Goal: Task Accomplishment & Management: Use online tool/utility

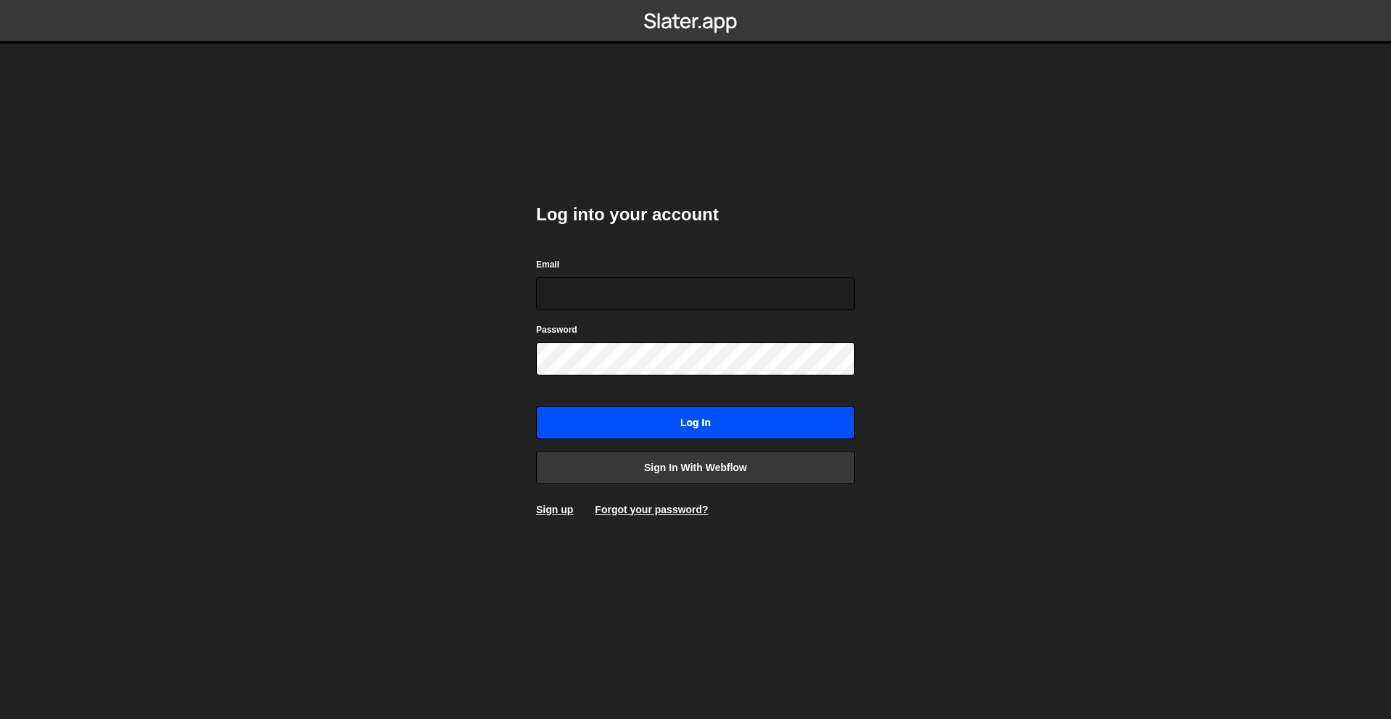
type input "rory@perspective.design"
click at [727, 419] on input "Log in" at bounding box center [695, 422] width 319 height 33
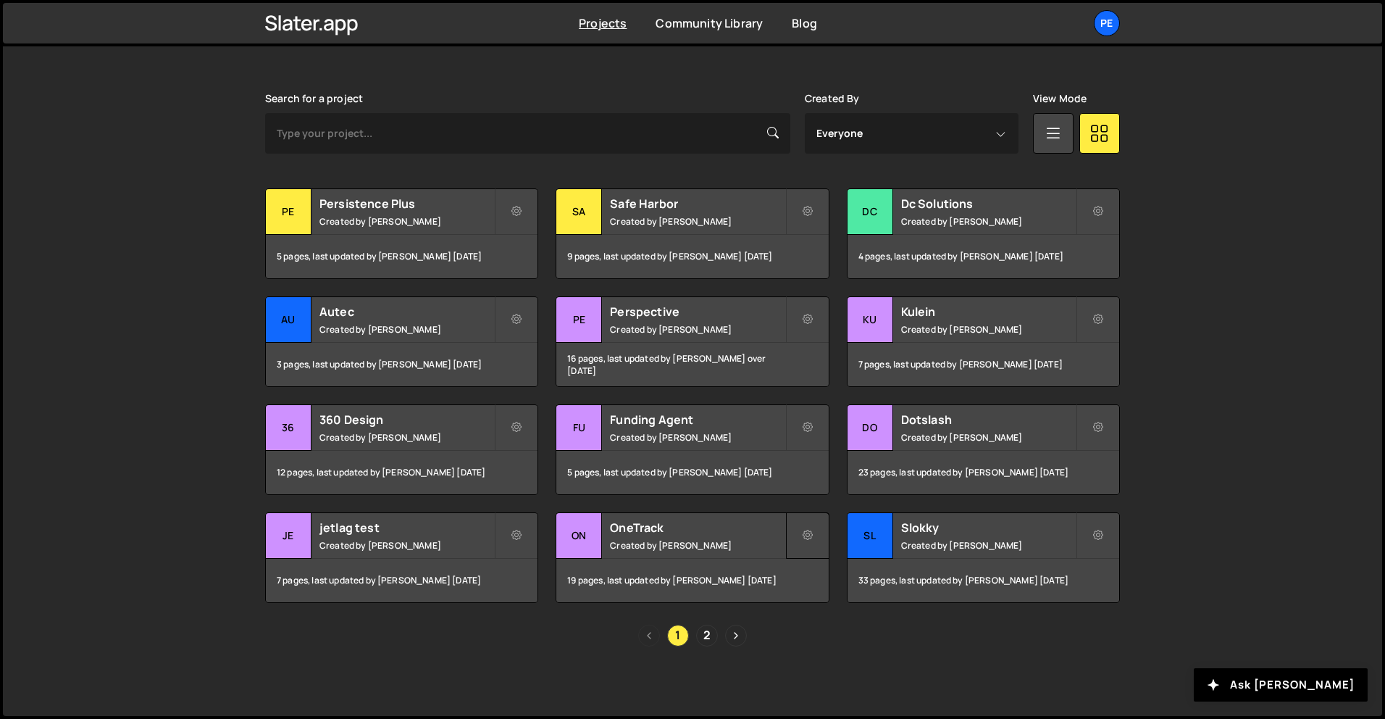
scroll to position [386, 0]
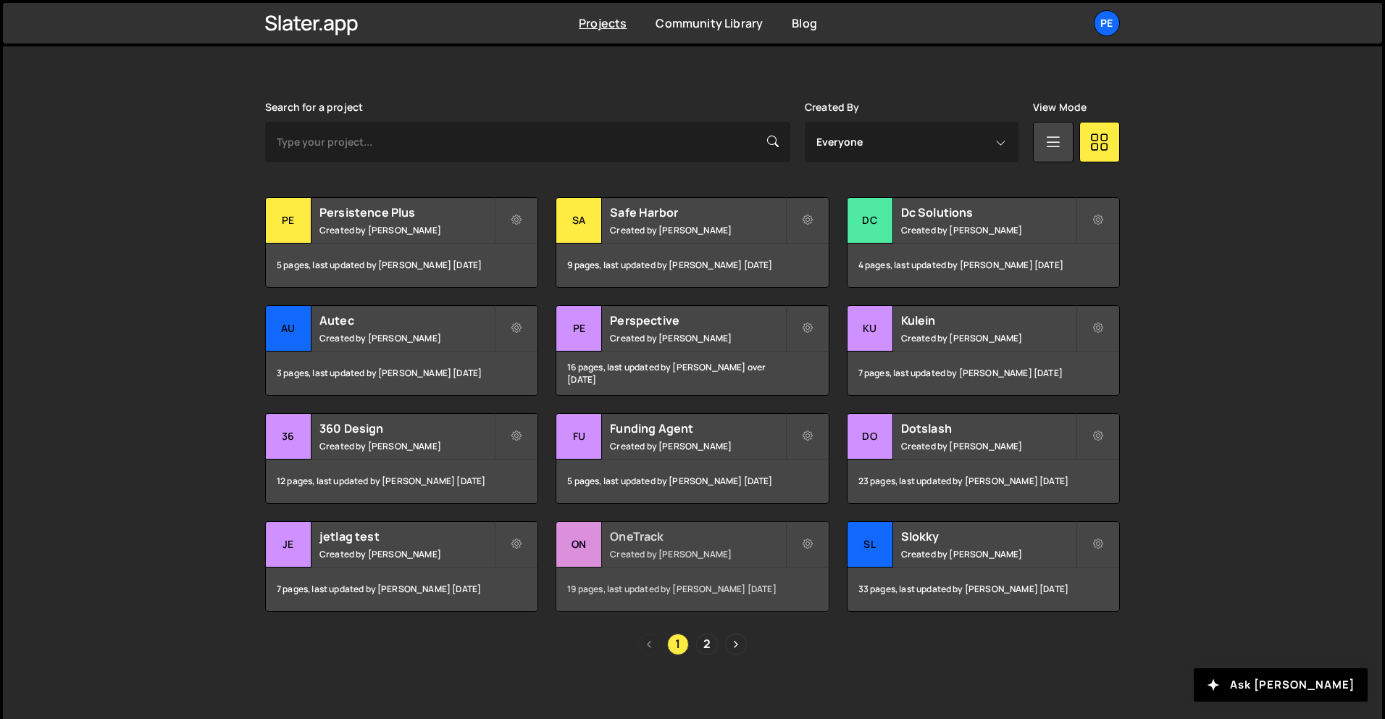
click at [665, 545] on div "OneTrack Created by Rory Beurden" at bounding box center [692, 544] width 272 height 45
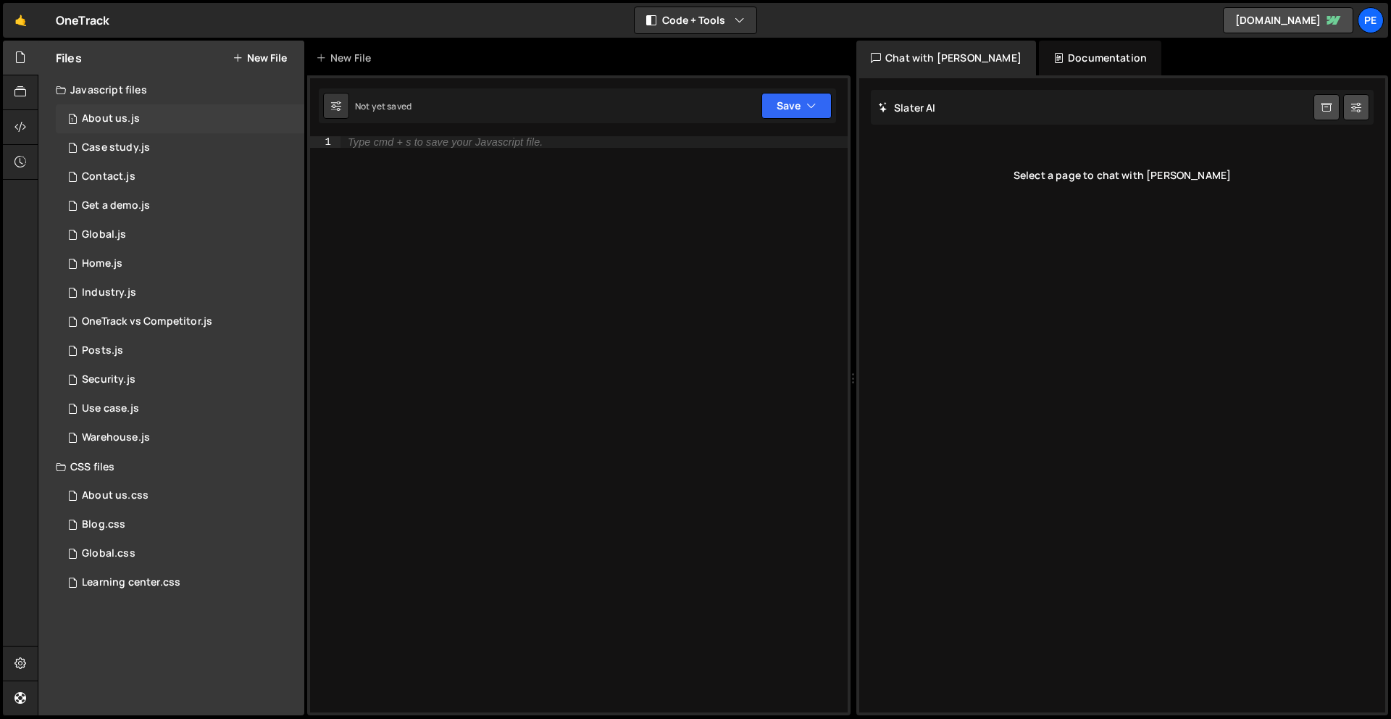
click at [127, 115] on div "About us.js" at bounding box center [111, 118] width 58 height 13
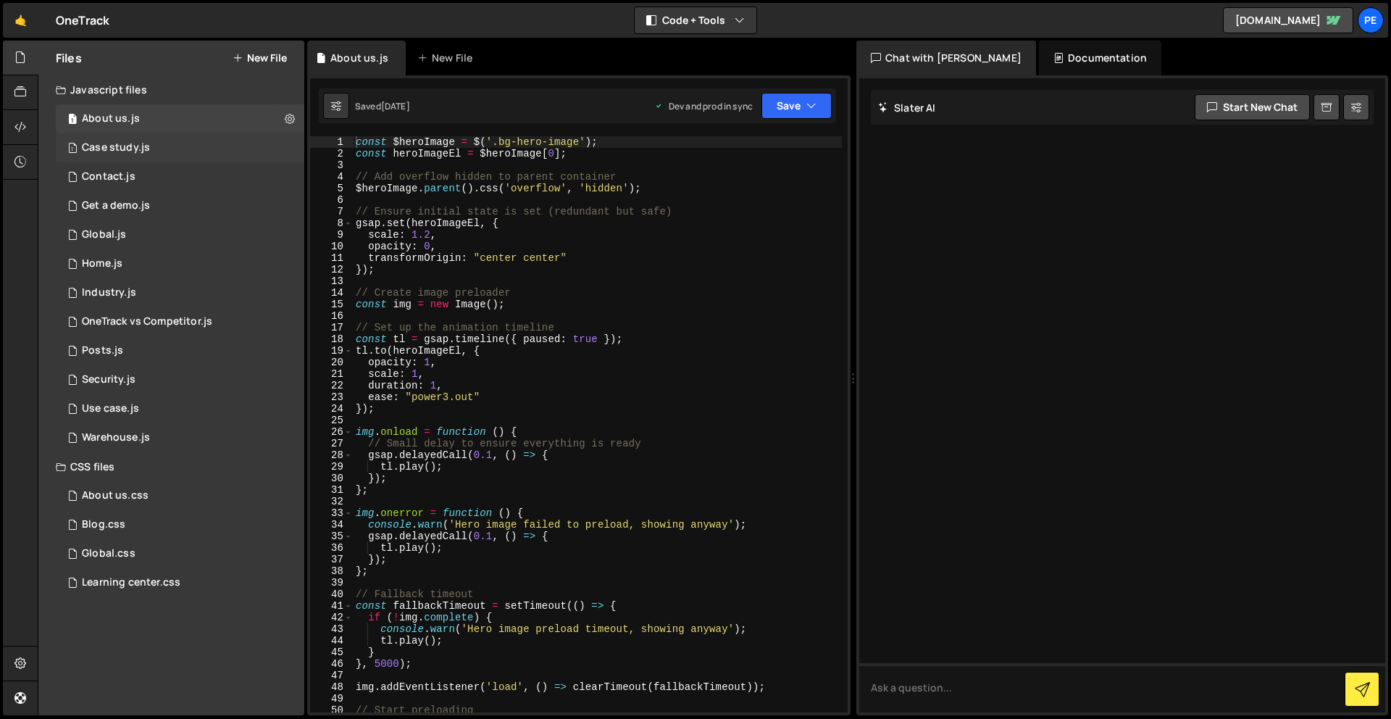
click at [124, 145] on div "Case study.js" at bounding box center [116, 147] width 68 height 13
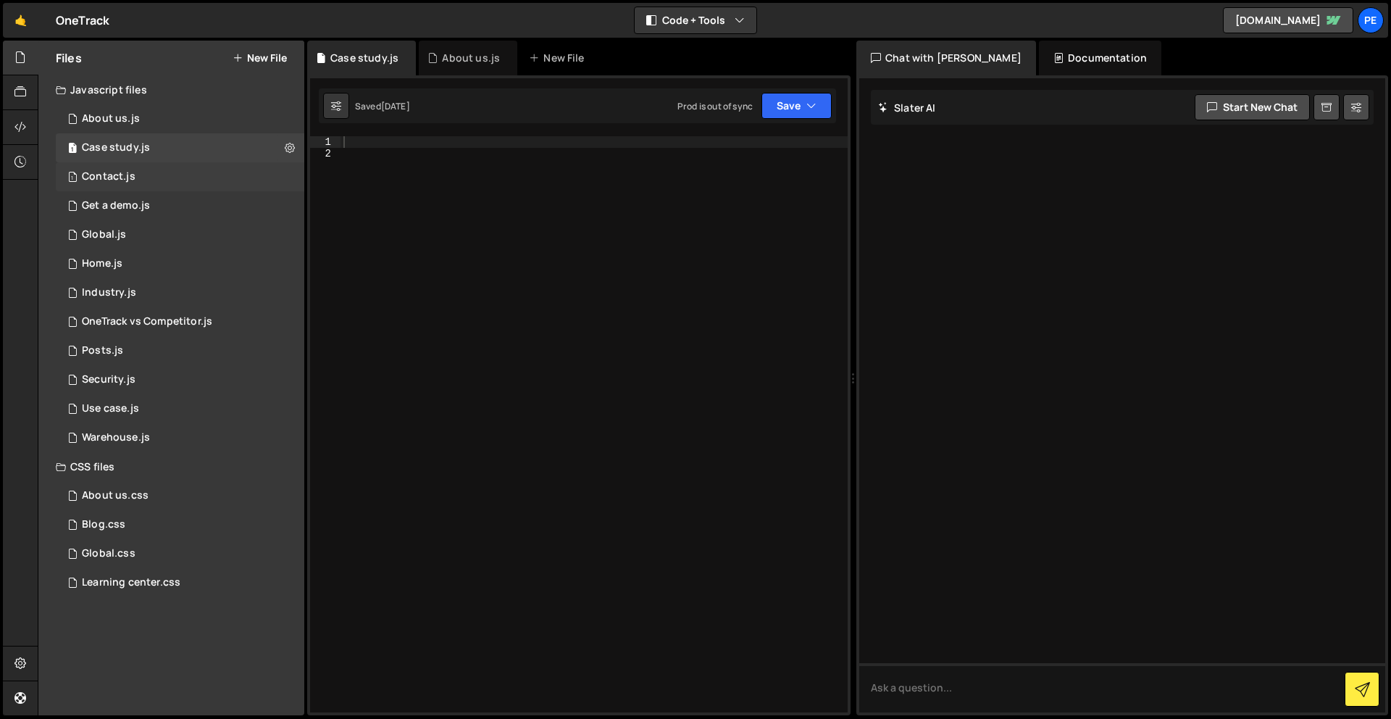
click at [127, 172] on div "Contact.js" at bounding box center [109, 176] width 54 height 13
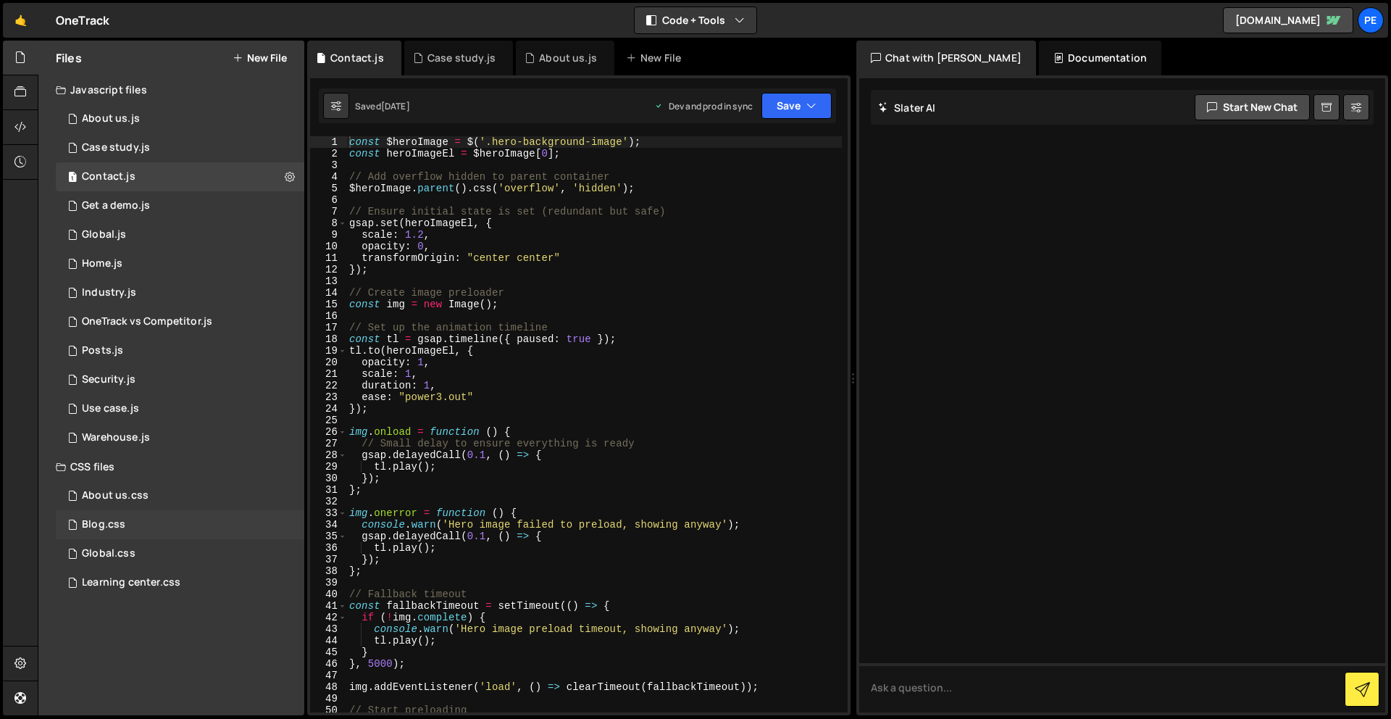
click at [128, 515] on div "Blog.css 0" at bounding box center [180, 524] width 249 height 29
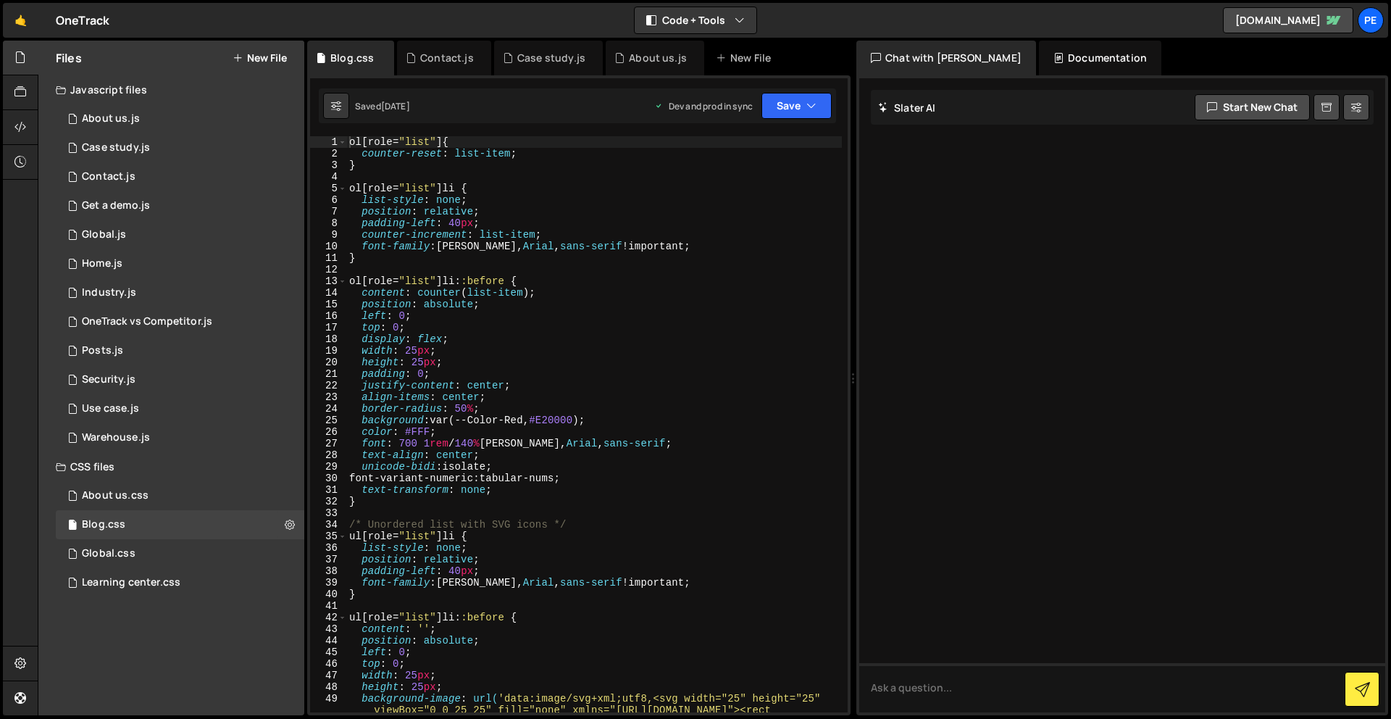
scroll to position [184, 0]
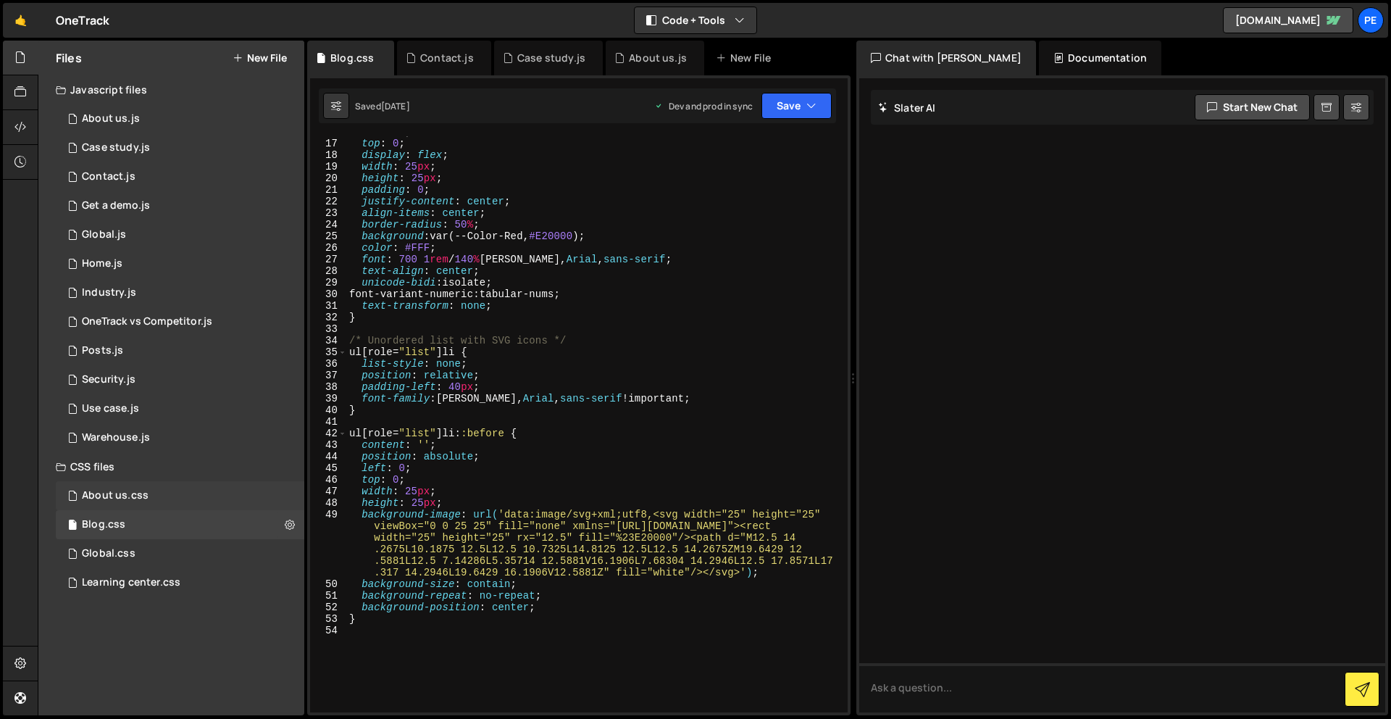
click at [110, 492] on div "About us.css" at bounding box center [115, 495] width 67 height 13
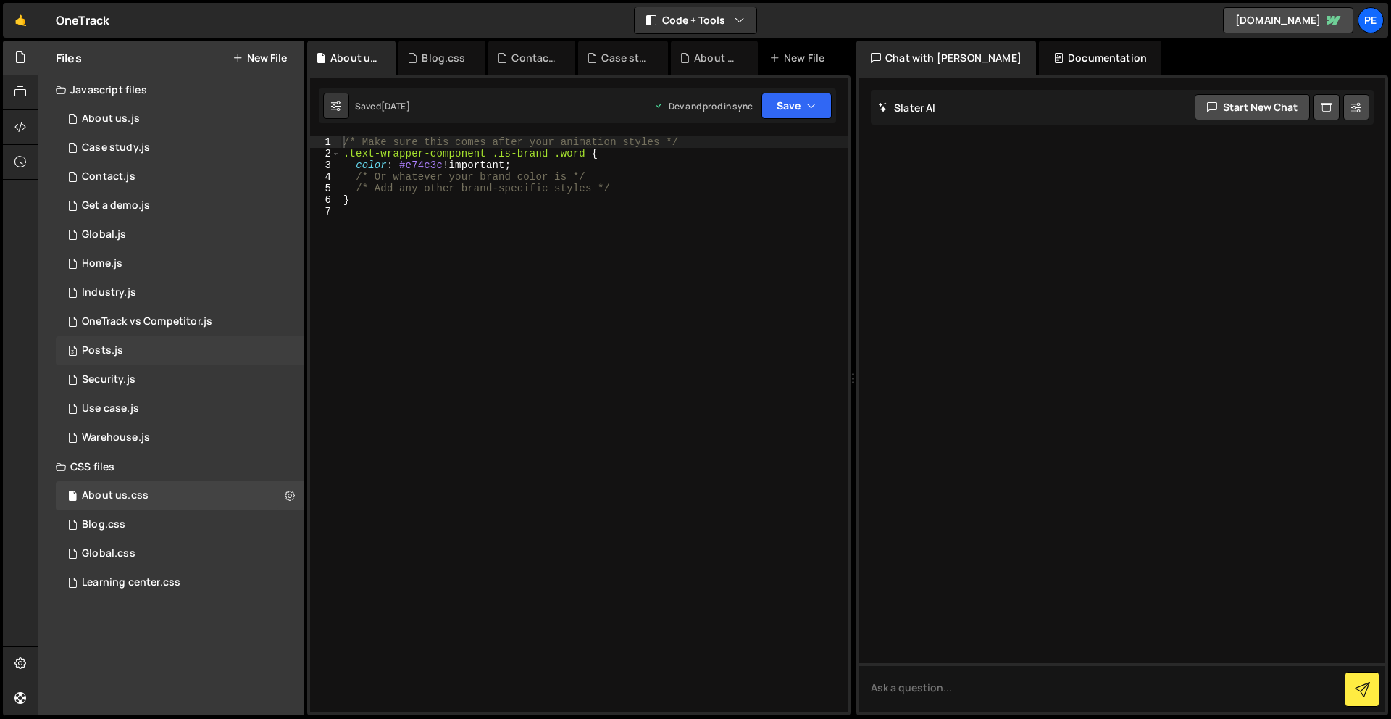
click at [115, 341] on div "3 Posts.js 0" at bounding box center [180, 350] width 249 height 29
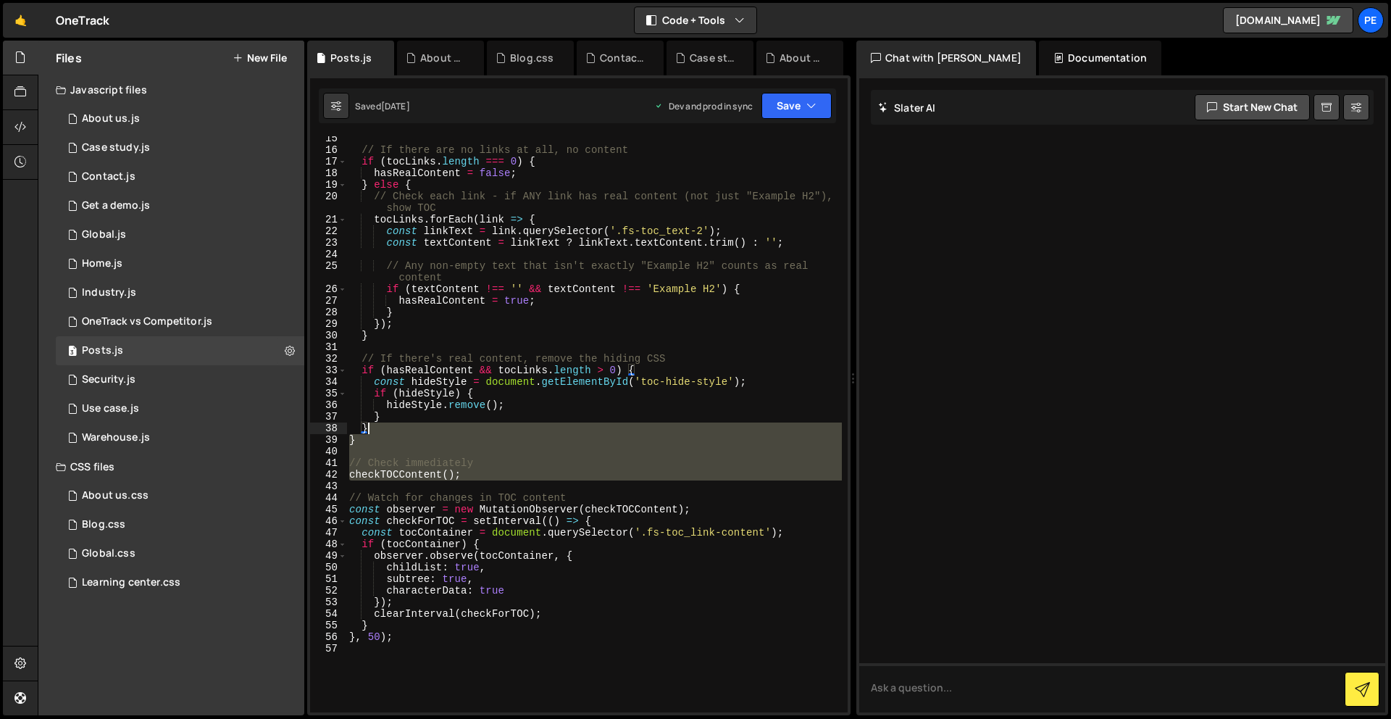
scroll to position [0, 0]
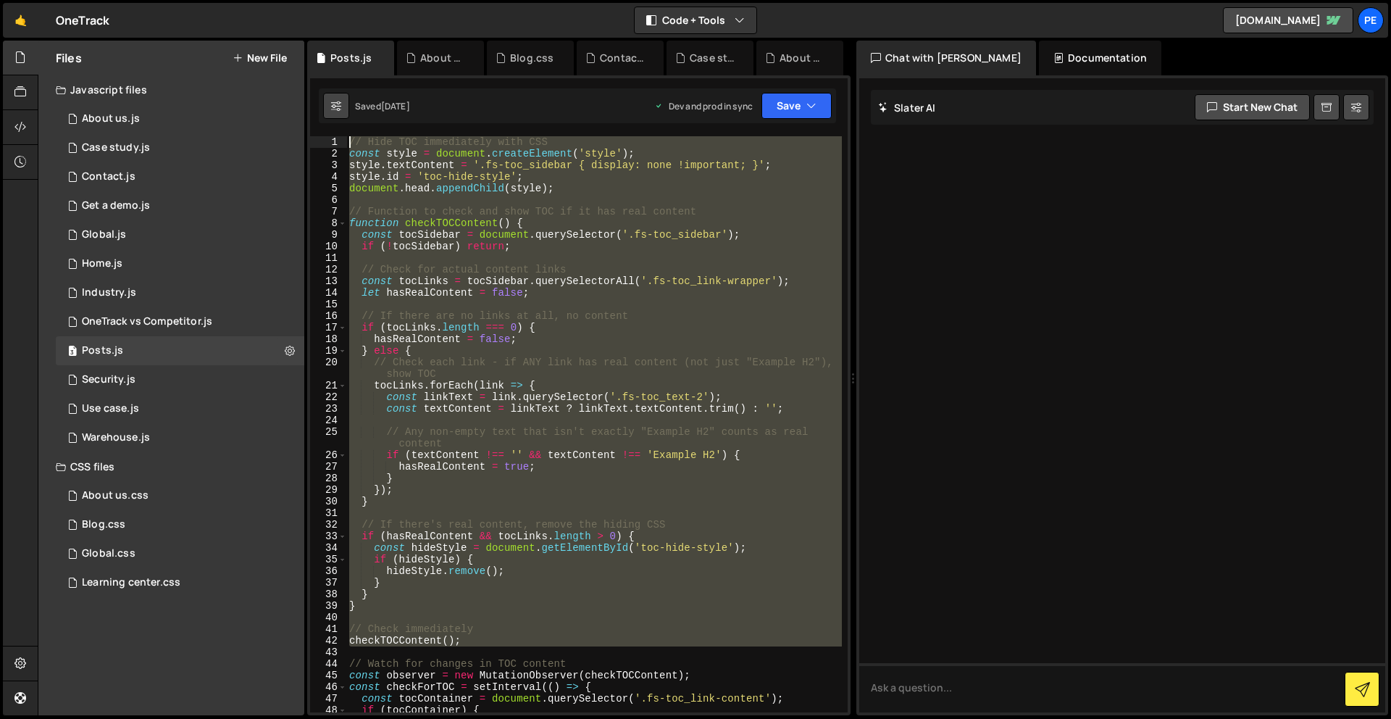
drag, startPoint x: 538, startPoint y: 483, endPoint x: 325, endPoint y: 112, distance: 428.4
click at [325, 112] on div "Debug Explain Copy Posts.js About us.css Blog.css Contact.js Case study.js Abou…" at bounding box center [578, 378] width 543 height 675
type textarea "// Hide TOC immediately with CSS const style = document.createElement('style');"
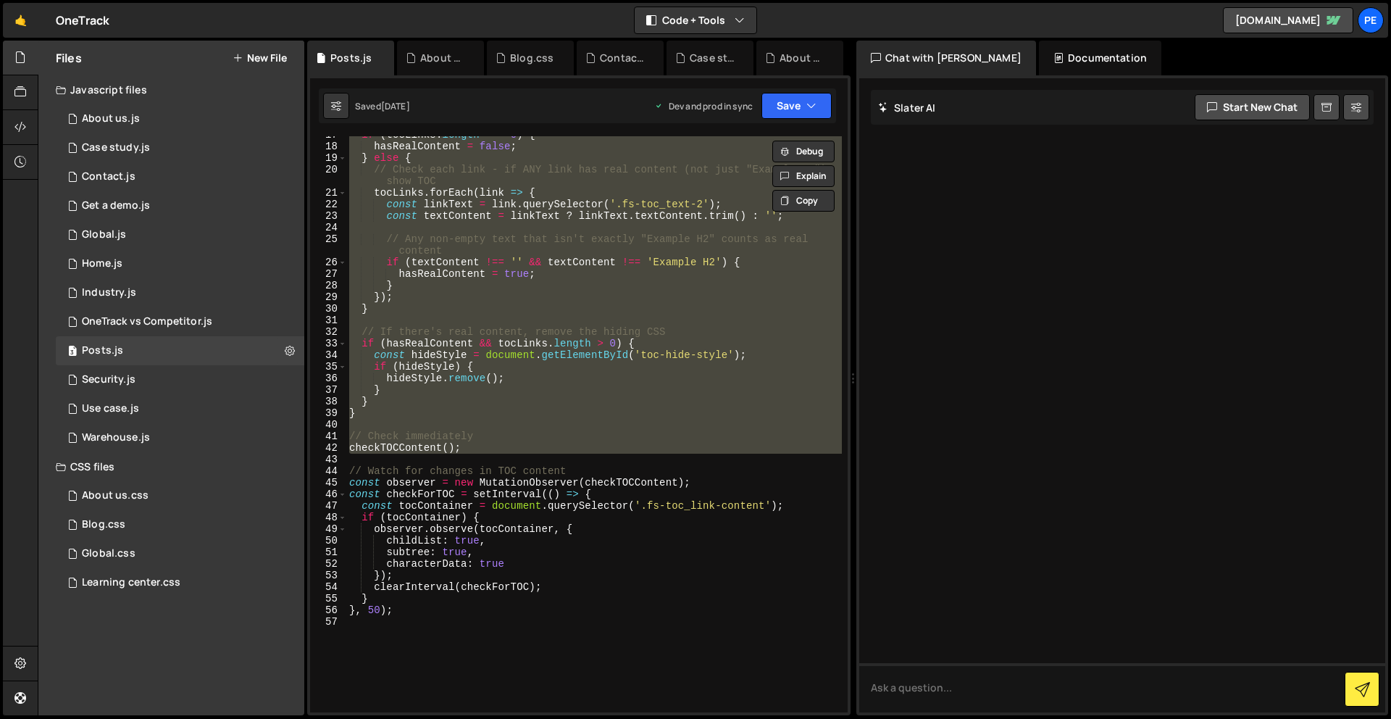
scroll to position [193, 0]
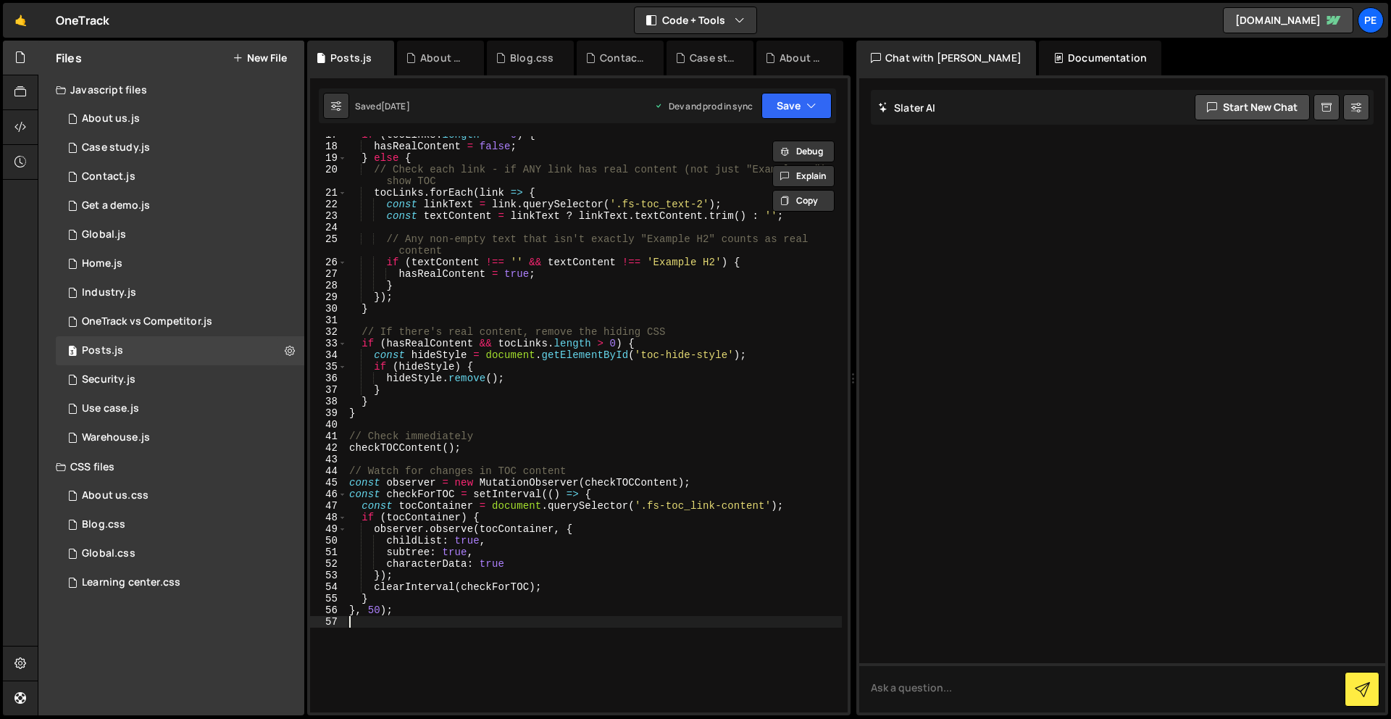
click at [516, 646] on div "if ( tocLinks . length === 0 ) { hasRealContent = false ; } else { // Check eac…" at bounding box center [594, 428] width 496 height 599
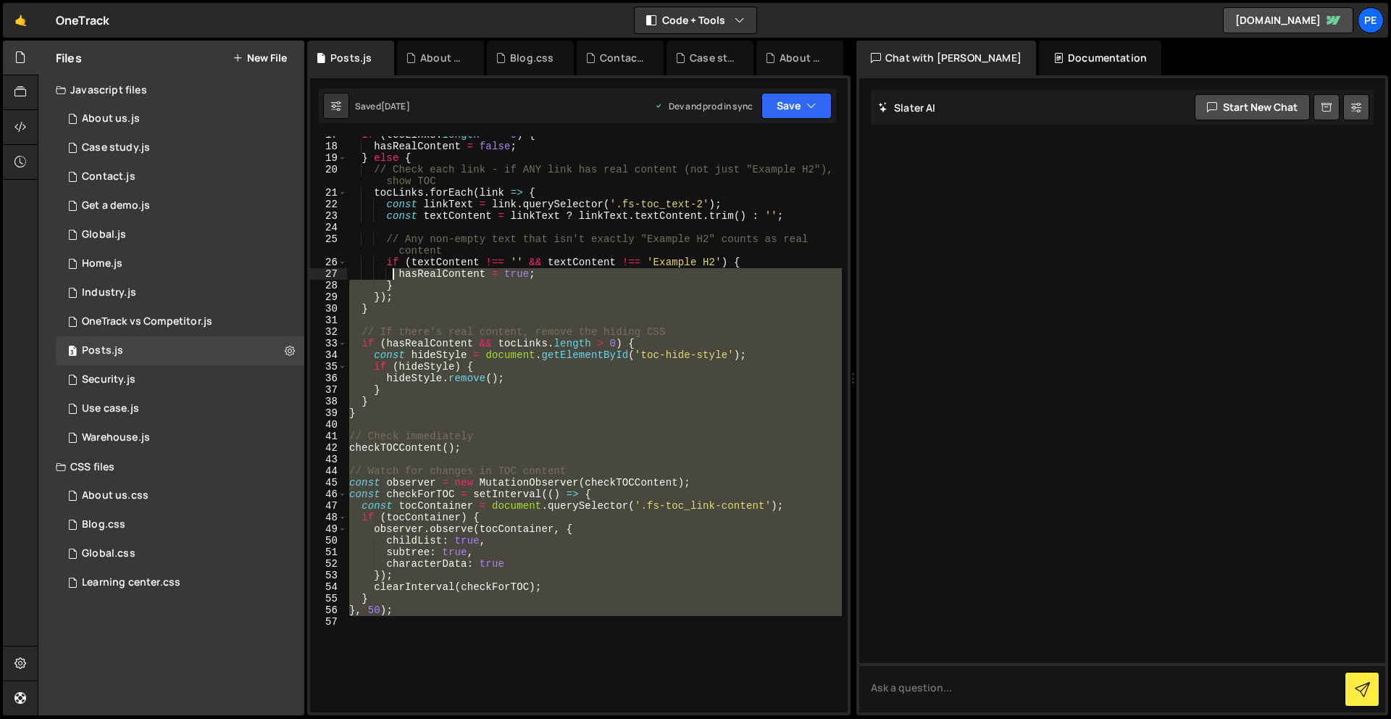
scroll to position [0, 0]
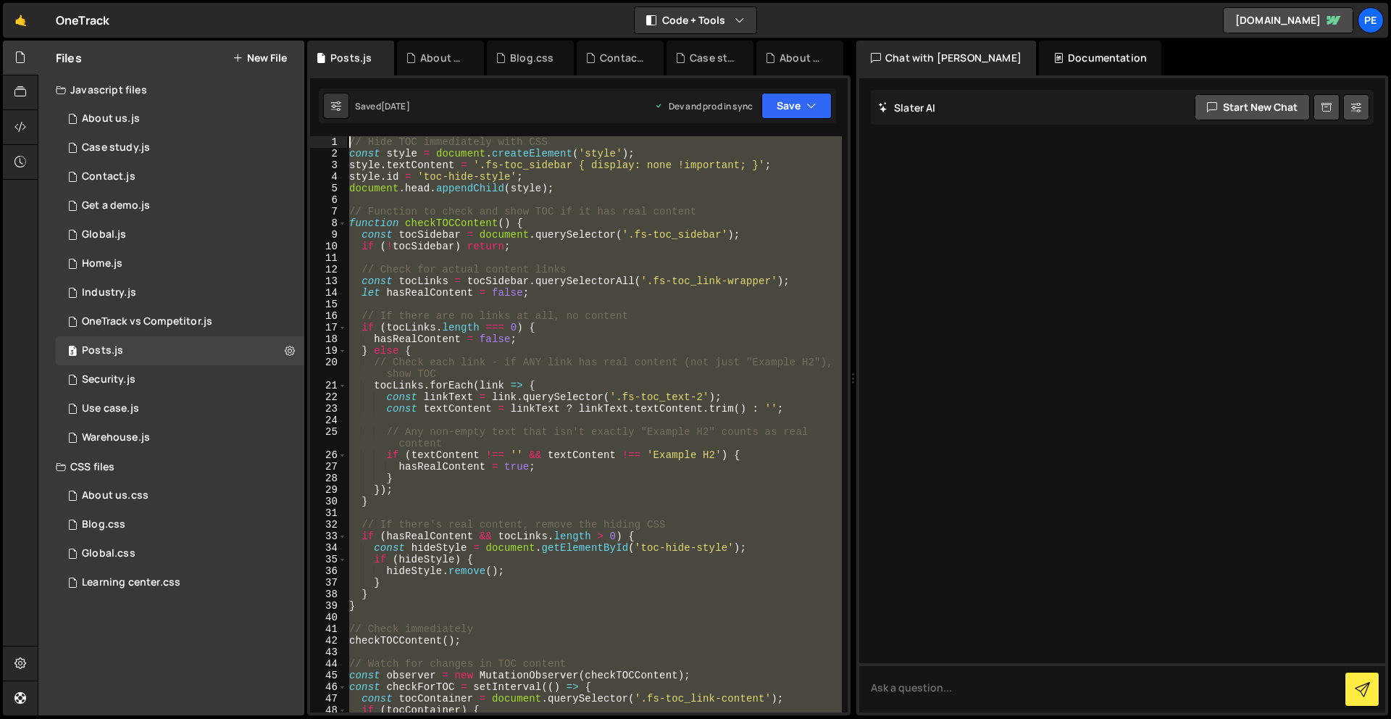
drag, startPoint x: 484, startPoint y: 530, endPoint x: 299, endPoint y: -64, distance: 621.5
click at [299, 0] on html "Projects Community Library Blog Pe Your current team is Perspective 1 Projects …" at bounding box center [695, 359] width 1391 height 719
type textarea "// Hide TOC immediately with CSS const style = document.createElement('style');"
click at [24, 25] on link "🤙" at bounding box center [21, 20] width 36 height 35
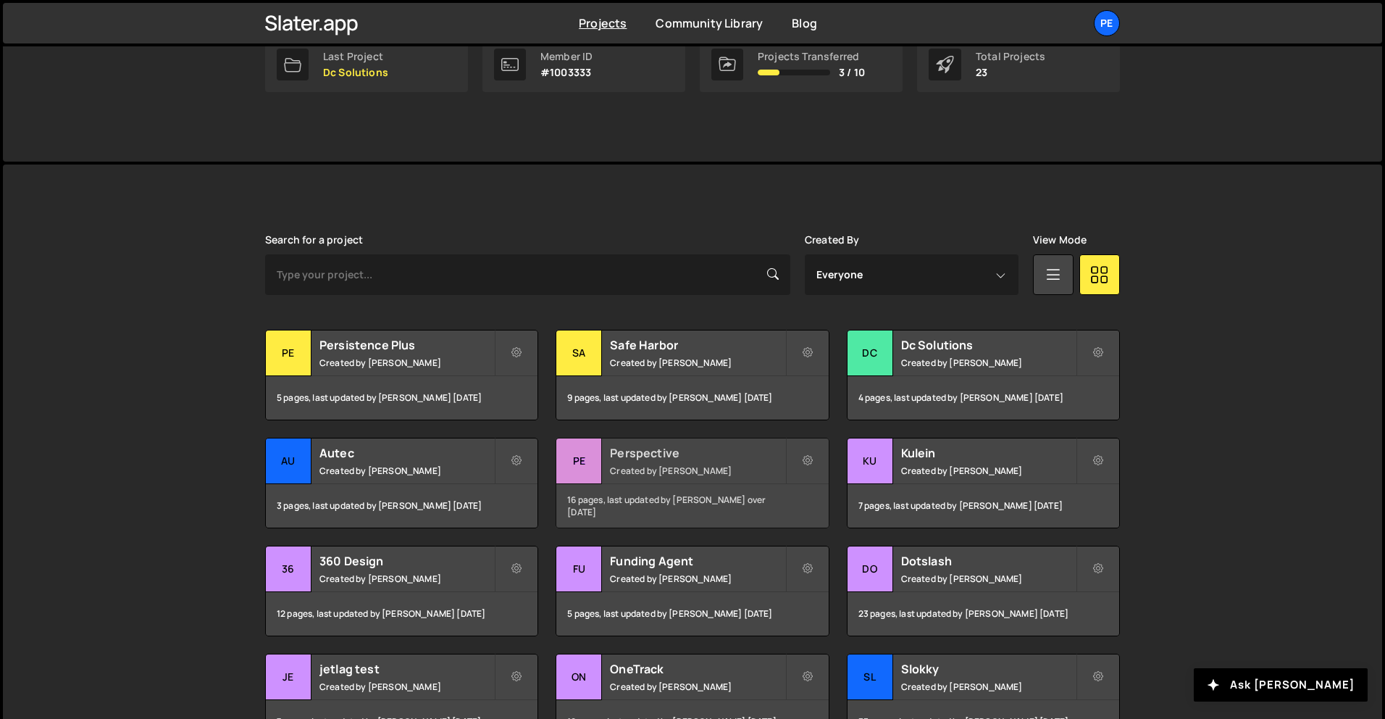
scroll to position [395, 0]
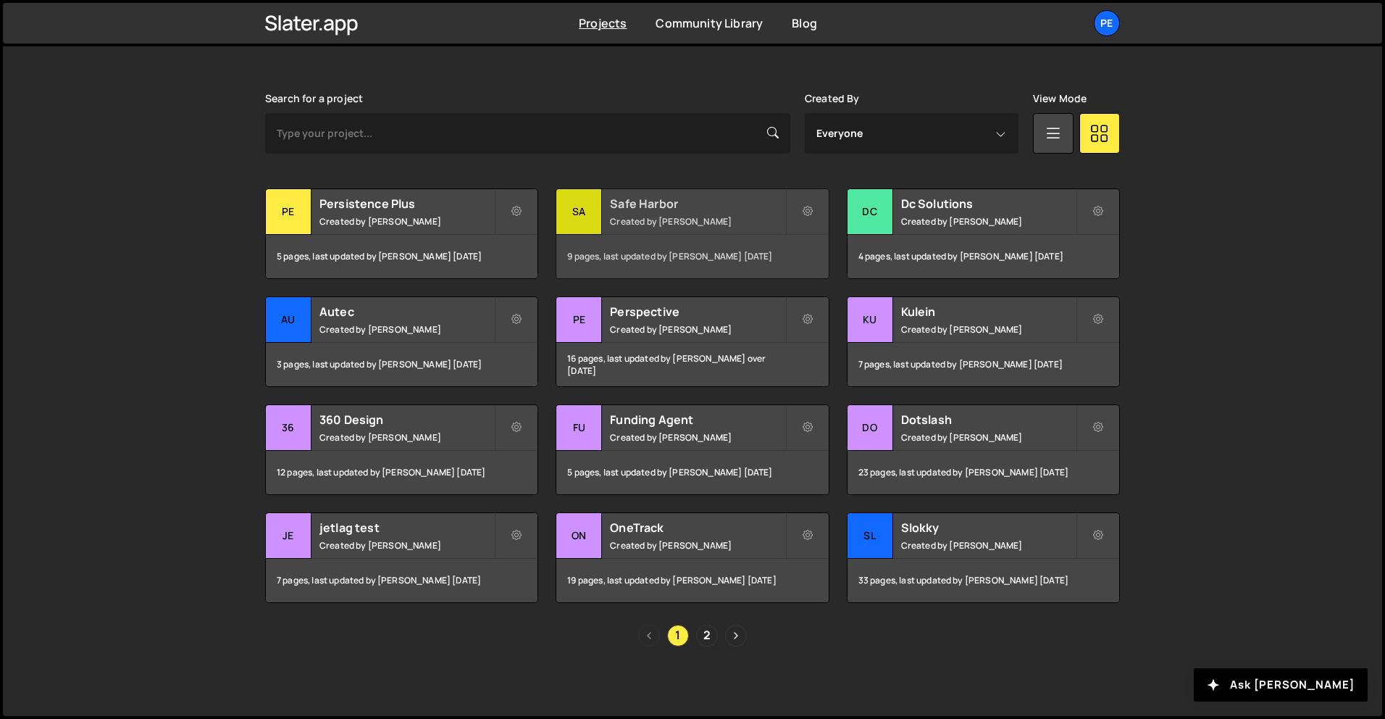
click at [701, 209] on h2 "Safe Harbor" at bounding box center [697, 204] width 175 height 16
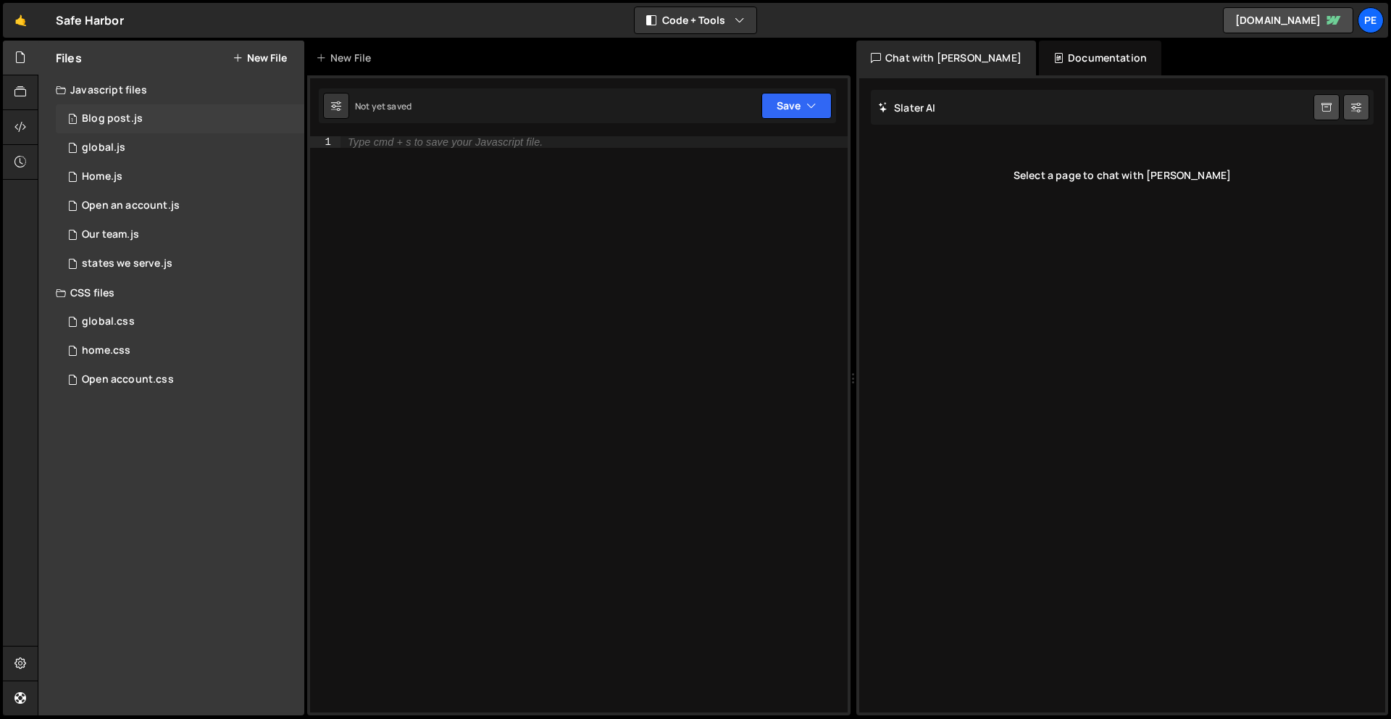
click at [159, 118] on div "1 Blog post.js 0" at bounding box center [180, 118] width 249 height 29
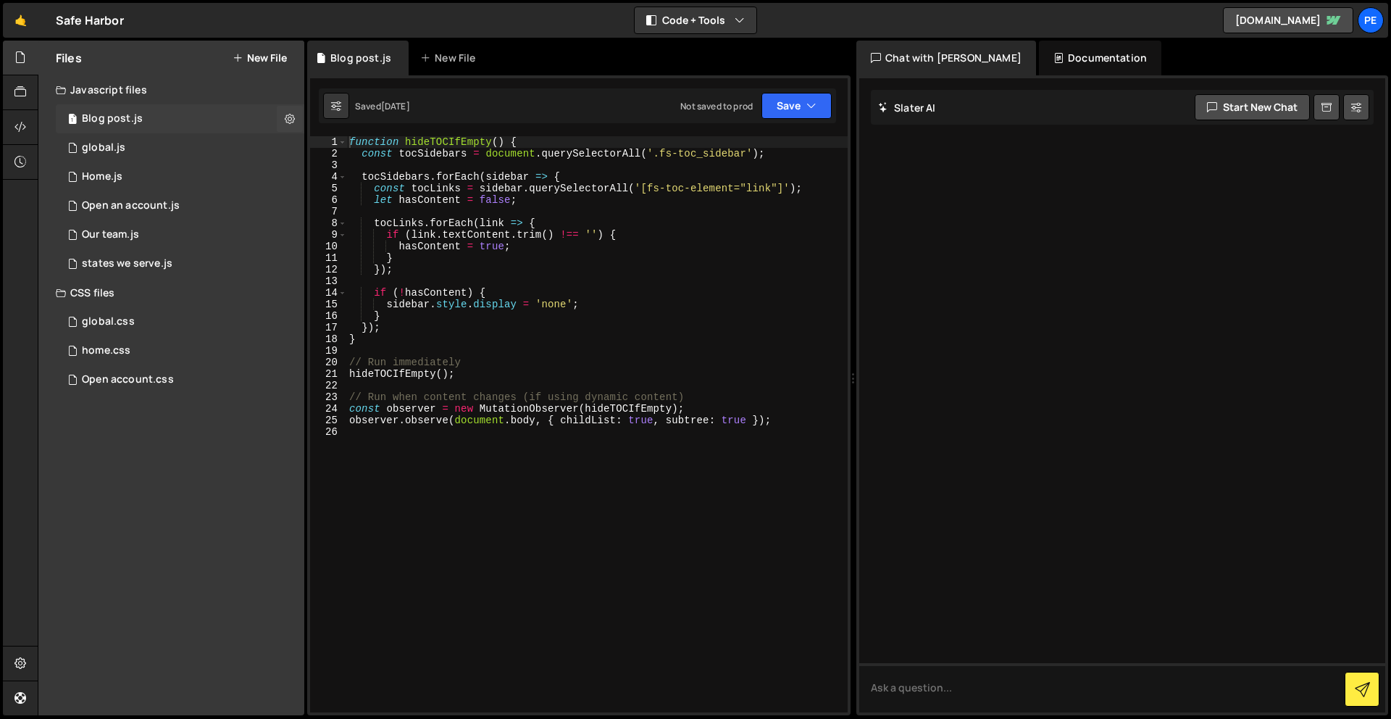
click at [124, 114] on div "Blog post.js" at bounding box center [112, 118] width 61 height 13
click at [559, 538] on div "function hideTOCIfEmpty ( ) { const tocSidebars = document . querySelectorAll (…" at bounding box center [596, 435] width 501 height 599
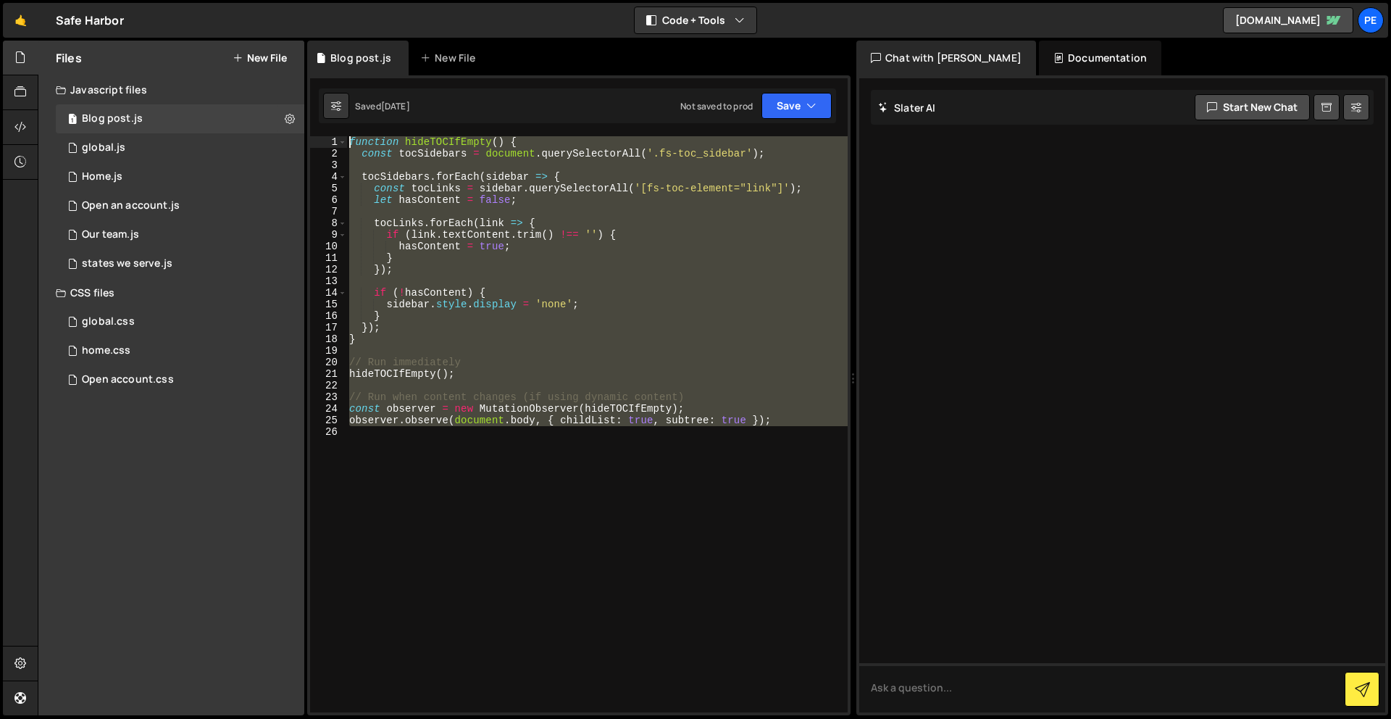
drag, startPoint x: 569, startPoint y: 543, endPoint x: 363, endPoint y: 38, distance: 545.3
click at [363, 38] on div "Hold on a sec... Are you certain you wish to leave this page? Any changes you'v…" at bounding box center [695, 359] width 1391 height 719
paste textarea "}, 50"
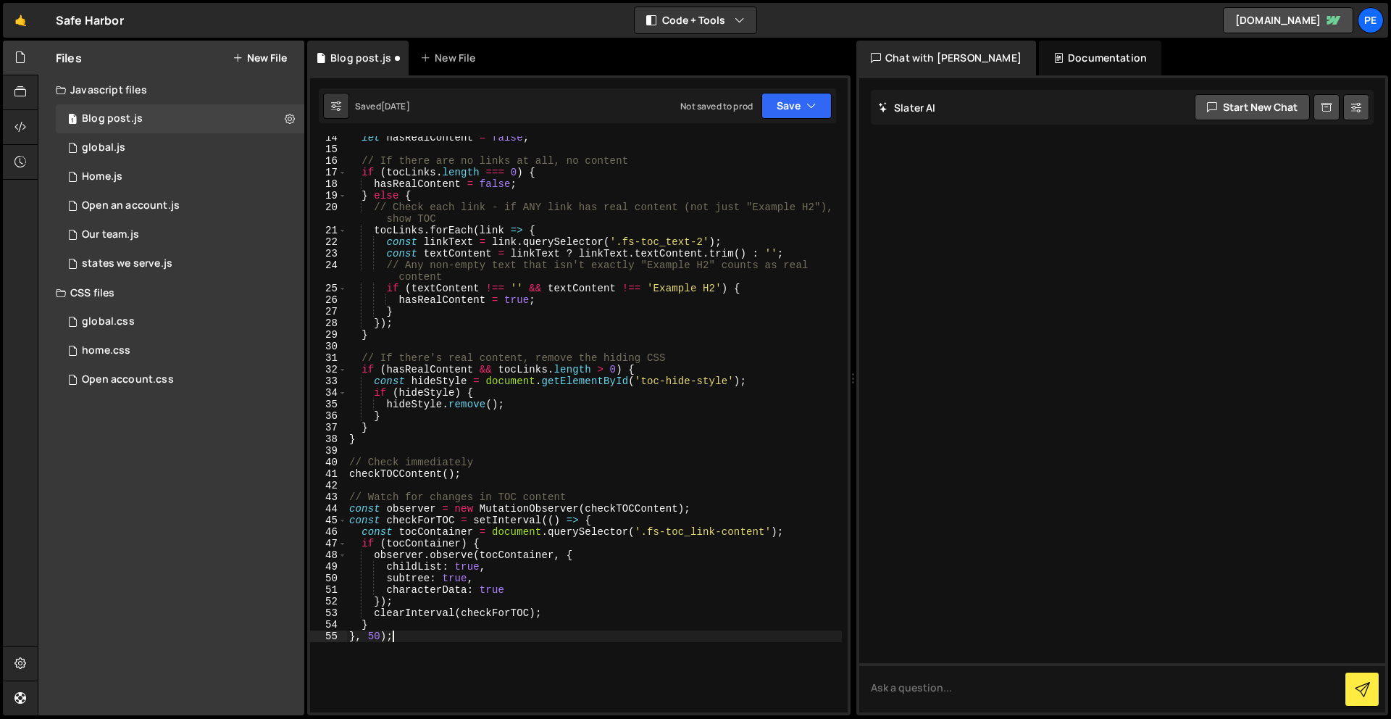
scroll to position [160, 0]
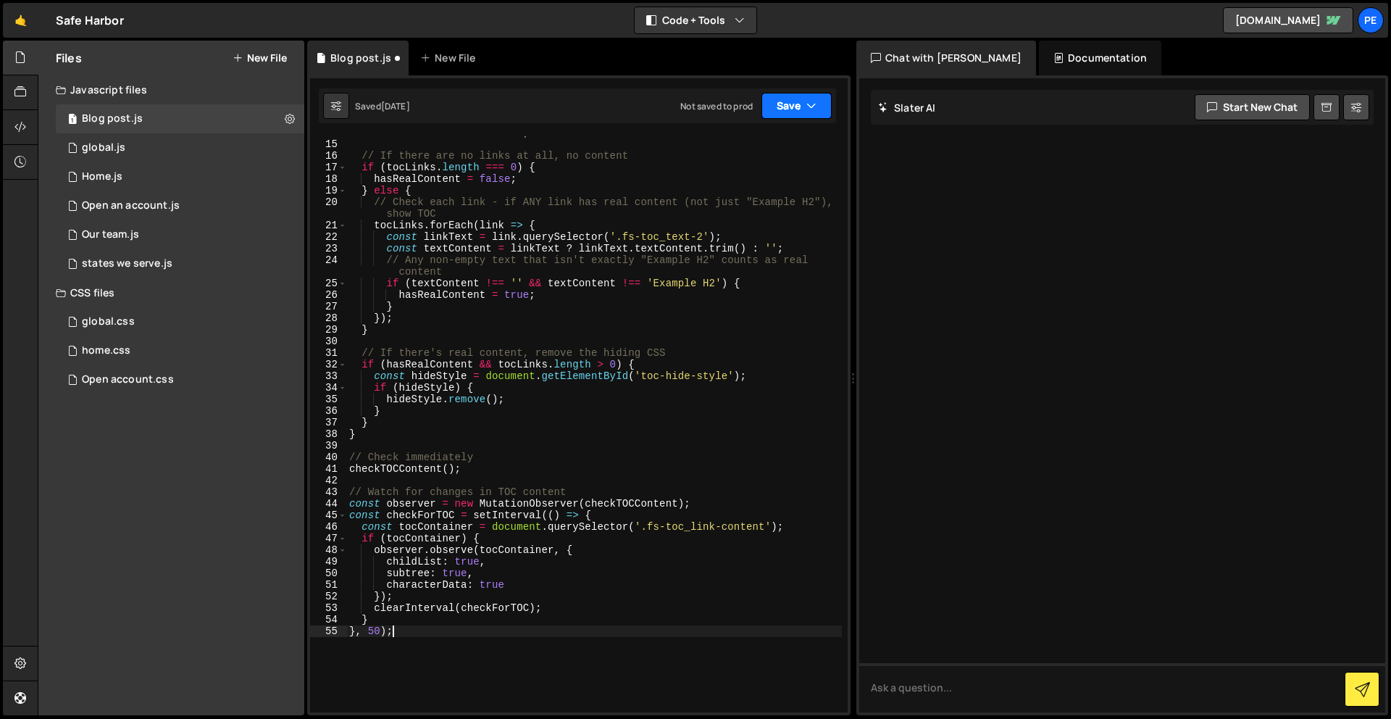
click at [786, 101] on button "Save" at bounding box center [796, 106] width 70 height 26
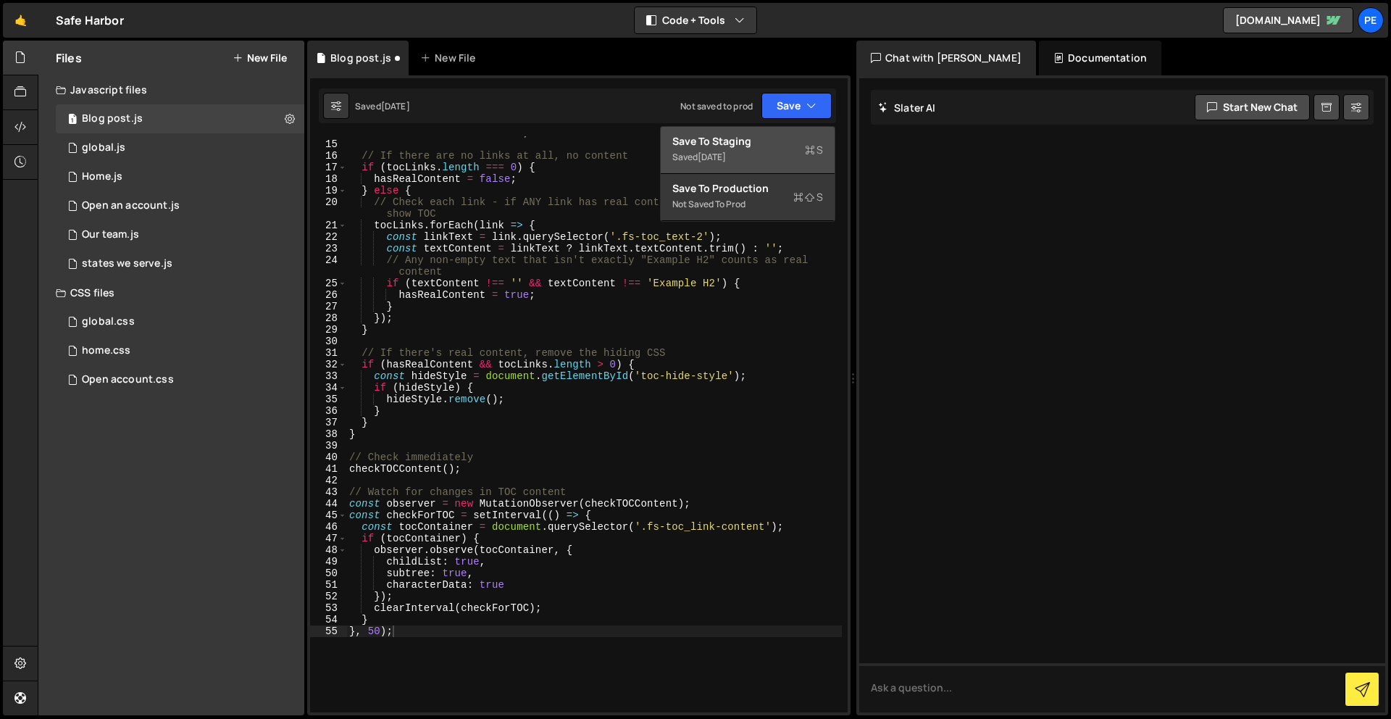
click at [783, 137] on div "Save to Staging S" at bounding box center [747, 141] width 151 height 14
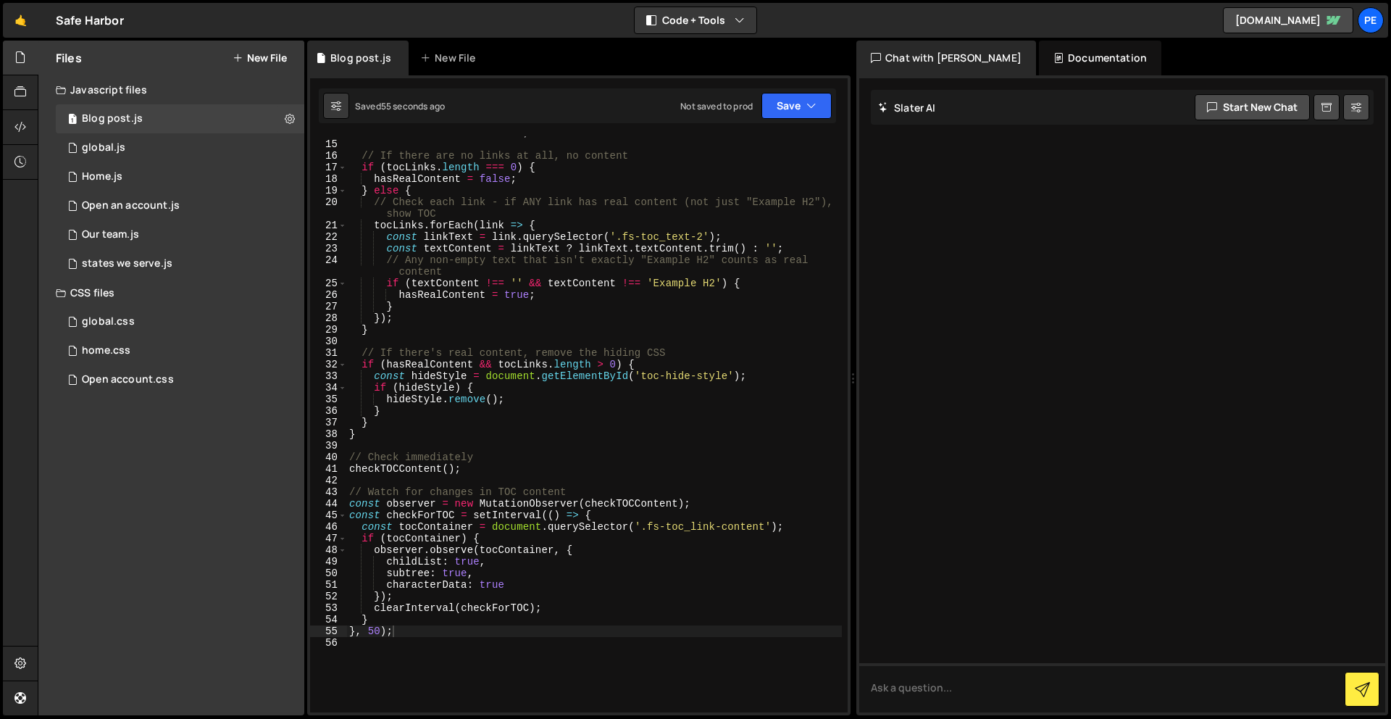
click at [367, 628] on div "let hasRealContent = false ; // If there are no links at all, no content if ( t…" at bounding box center [594, 426] width 496 height 599
type textarea "}, 0);"
click at [793, 107] on button "Save" at bounding box center [796, 106] width 70 height 26
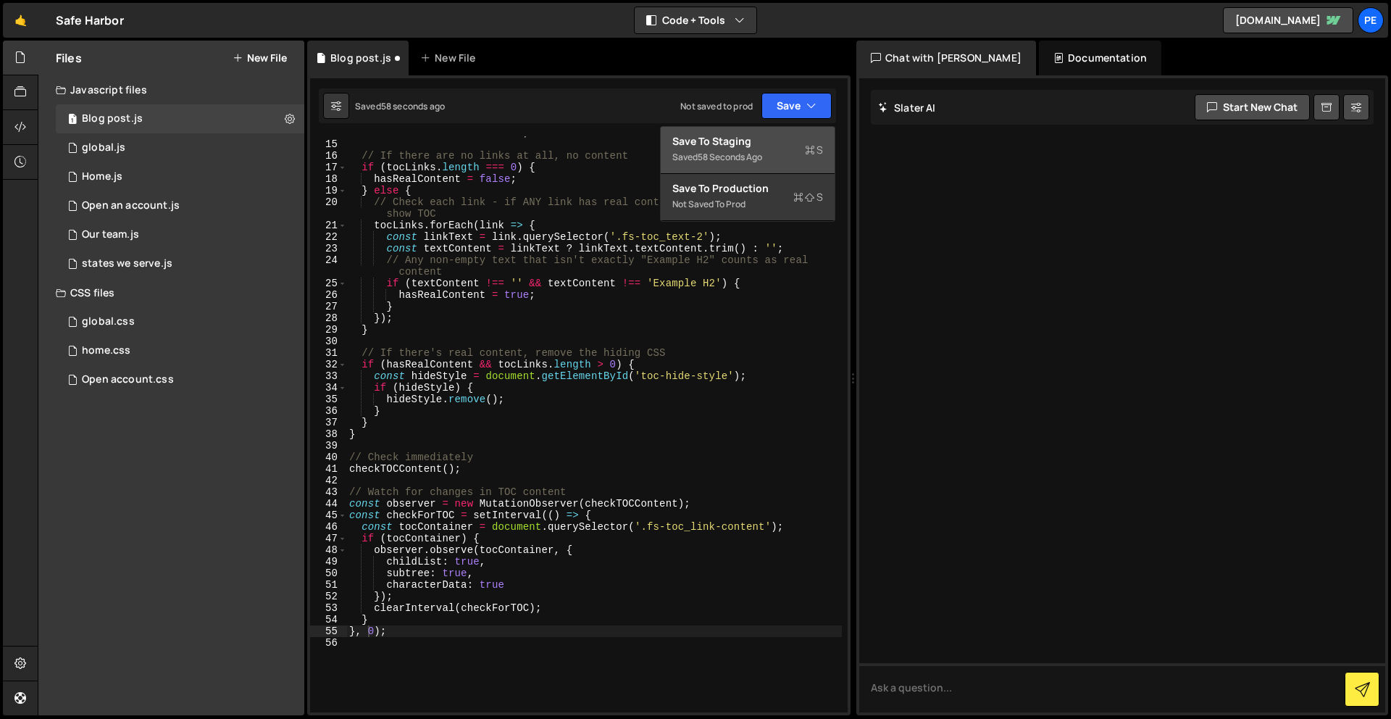
click at [789, 152] on div "Saved 58 seconds ago" at bounding box center [747, 157] width 151 height 17
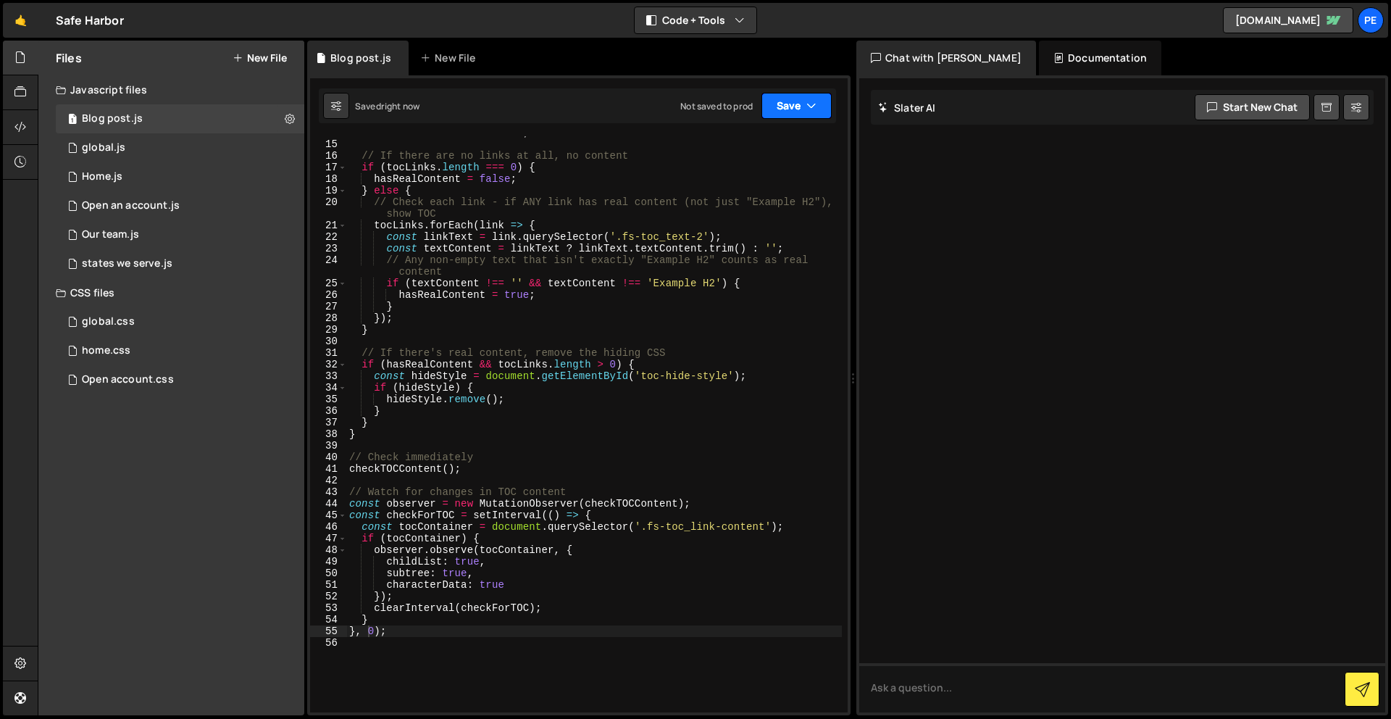
click at [799, 97] on button "Save" at bounding box center [796, 106] width 70 height 26
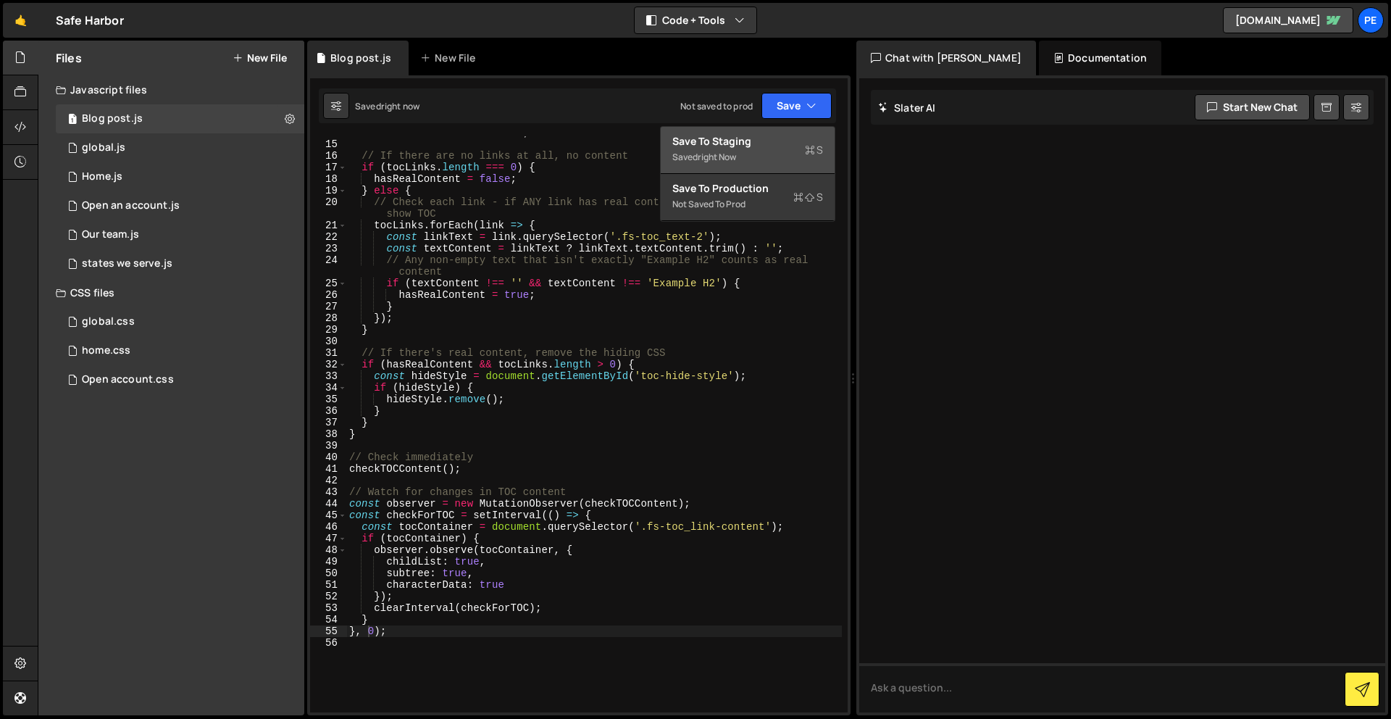
click at [788, 138] on div "Save to Staging S" at bounding box center [747, 141] width 151 height 14
